Goal: Learn about a topic: Learn about a topic

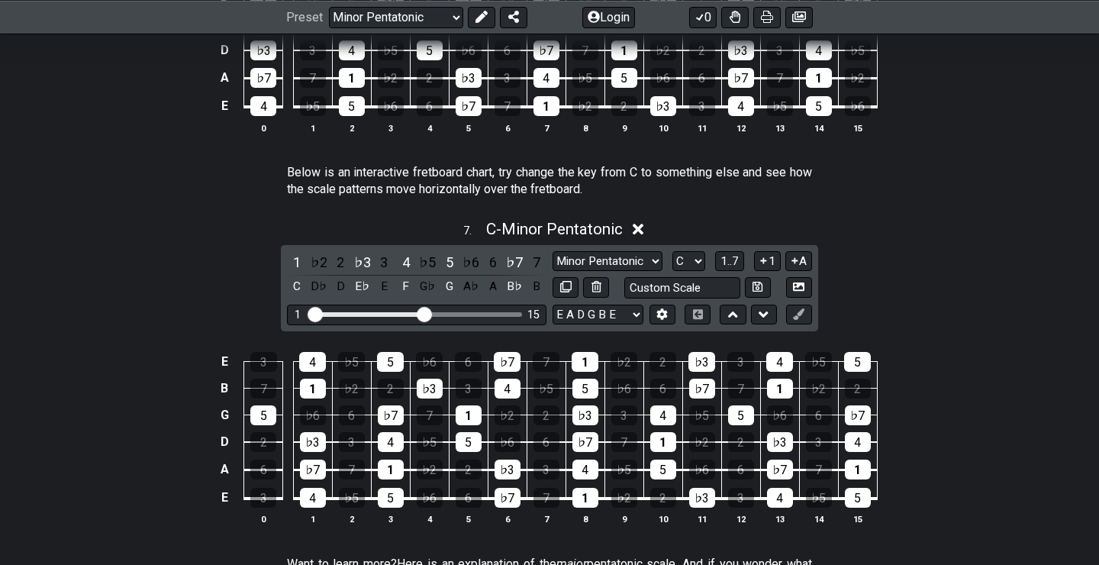
scroll to position [1978, 0]
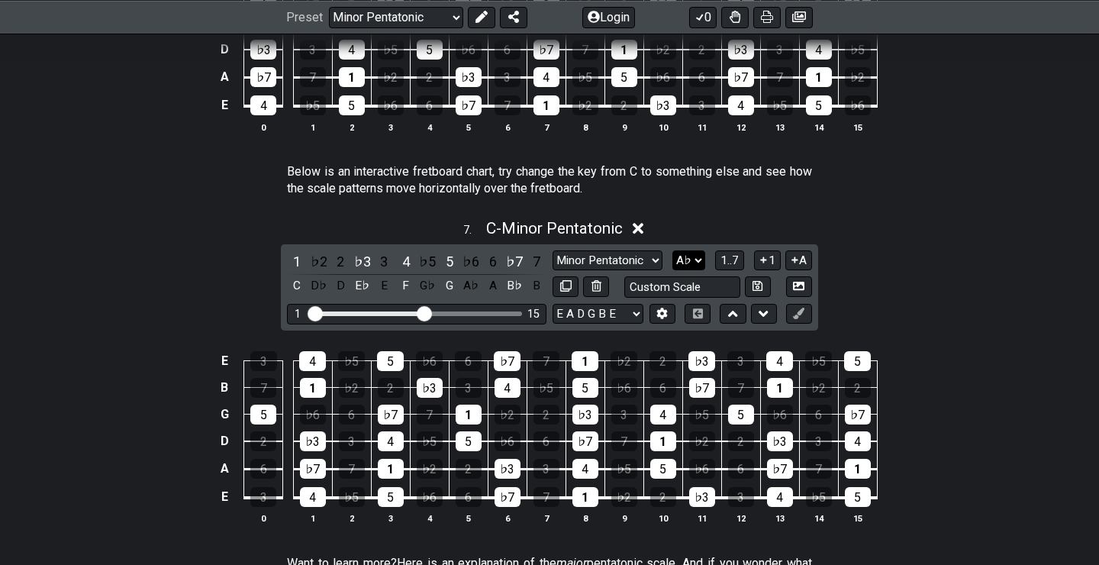
click option "A♭" at bounding box center [0, 0] width 0 height 0
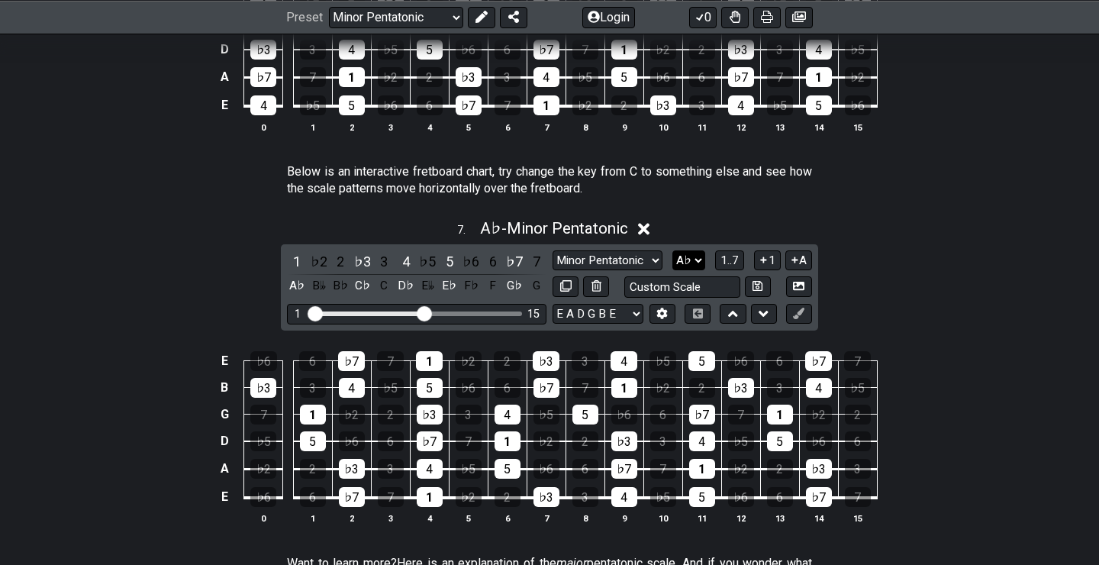
click at [672, 250] on select "A♭ A A♯ B♭ B C C♯ D♭ D D♯ E♭ E F F♯ G♭ G G♯" at bounding box center [688, 260] width 33 height 21
click option "B♭" at bounding box center [0, 0] width 0 height 0
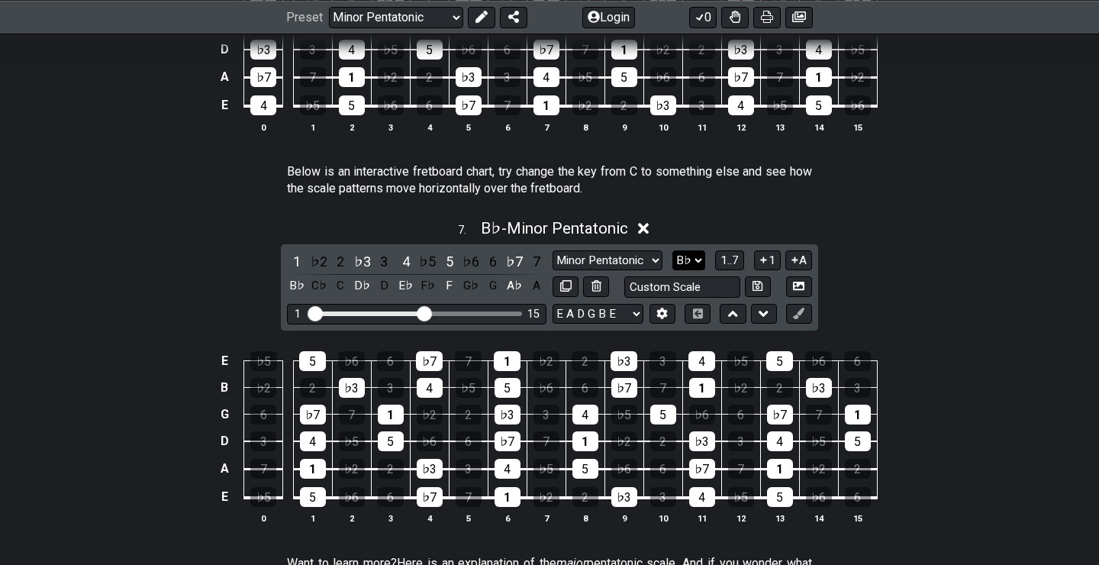
select select "D"
click option "D" at bounding box center [0, 0] width 0 height 0
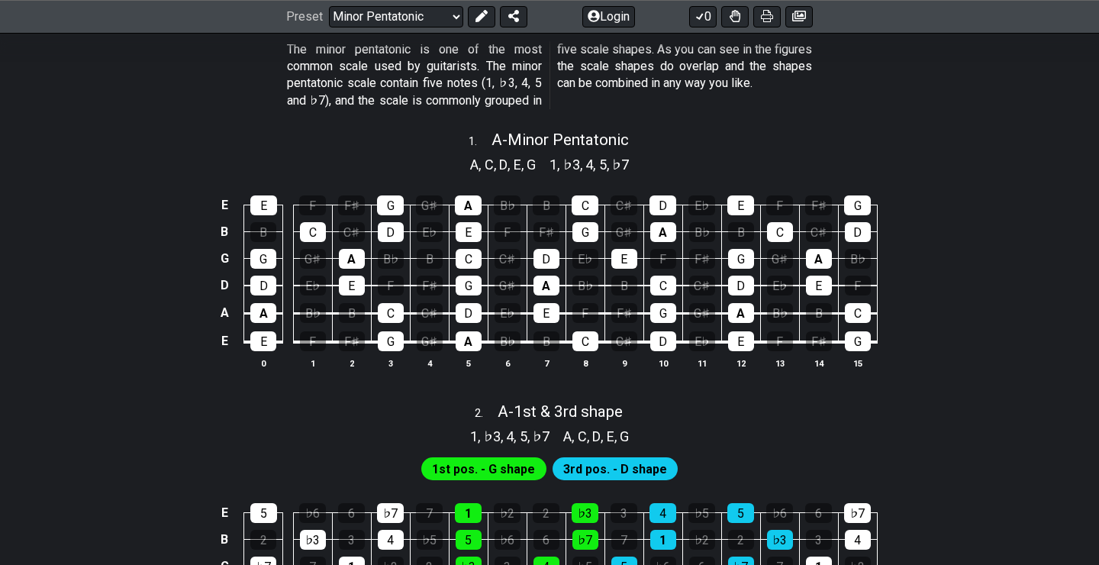
scroll to position [247, 0]
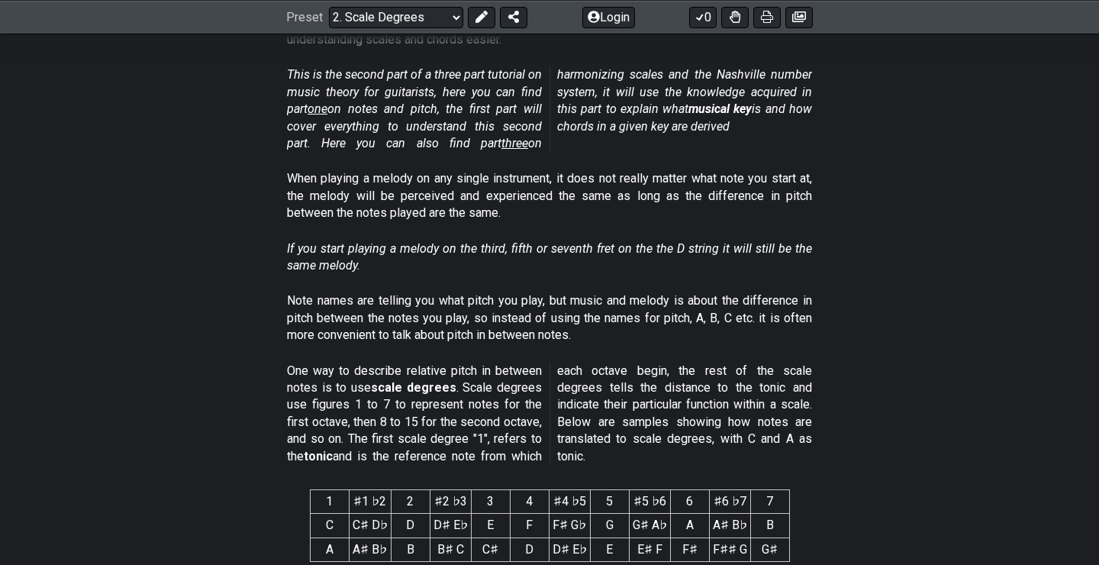
scroll to position [330, 0]
